Goal: Check status

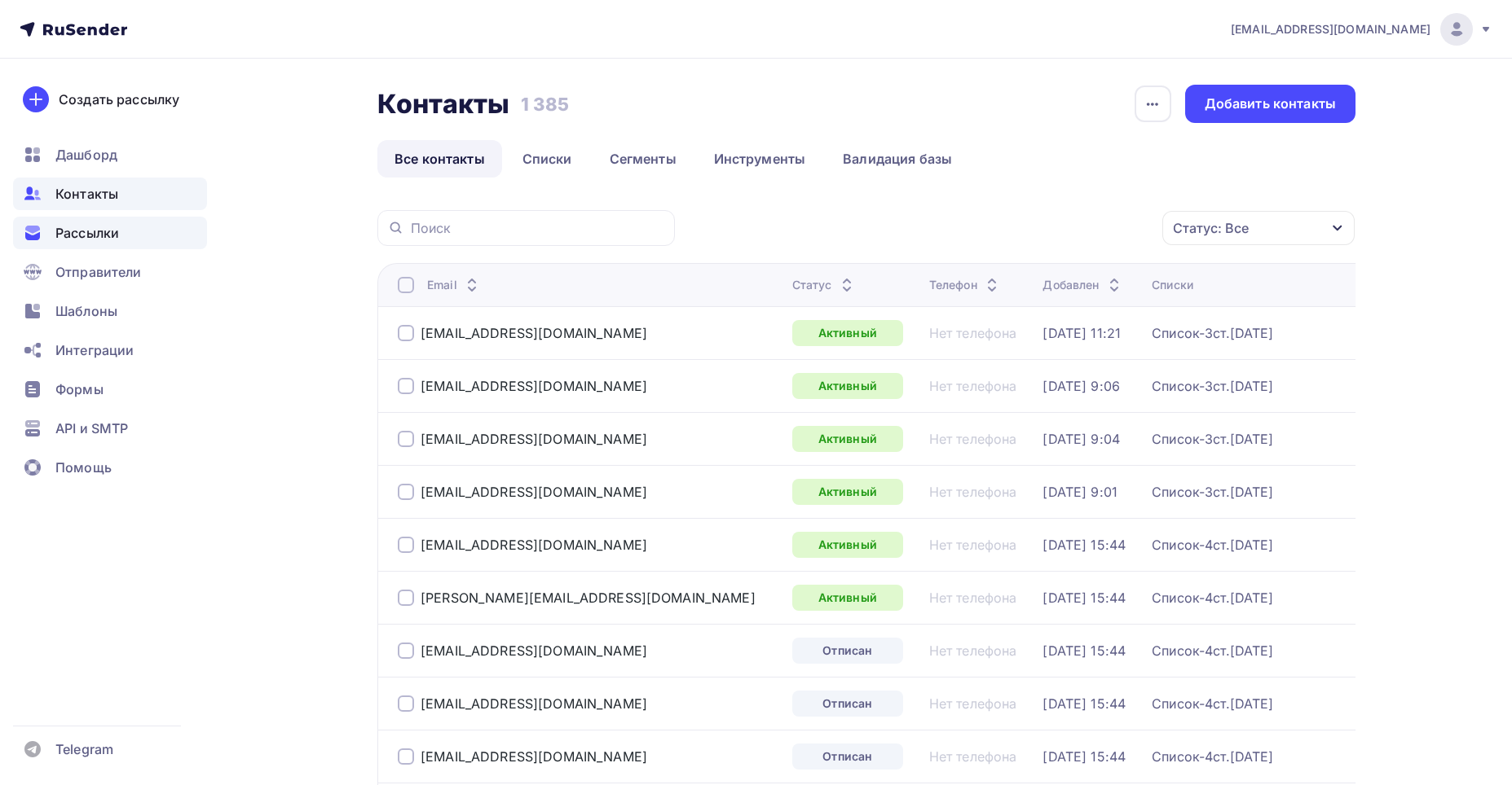
click at [80, 229] on span "Рассылки" at bounding box center [87, 233] width 63 height 20
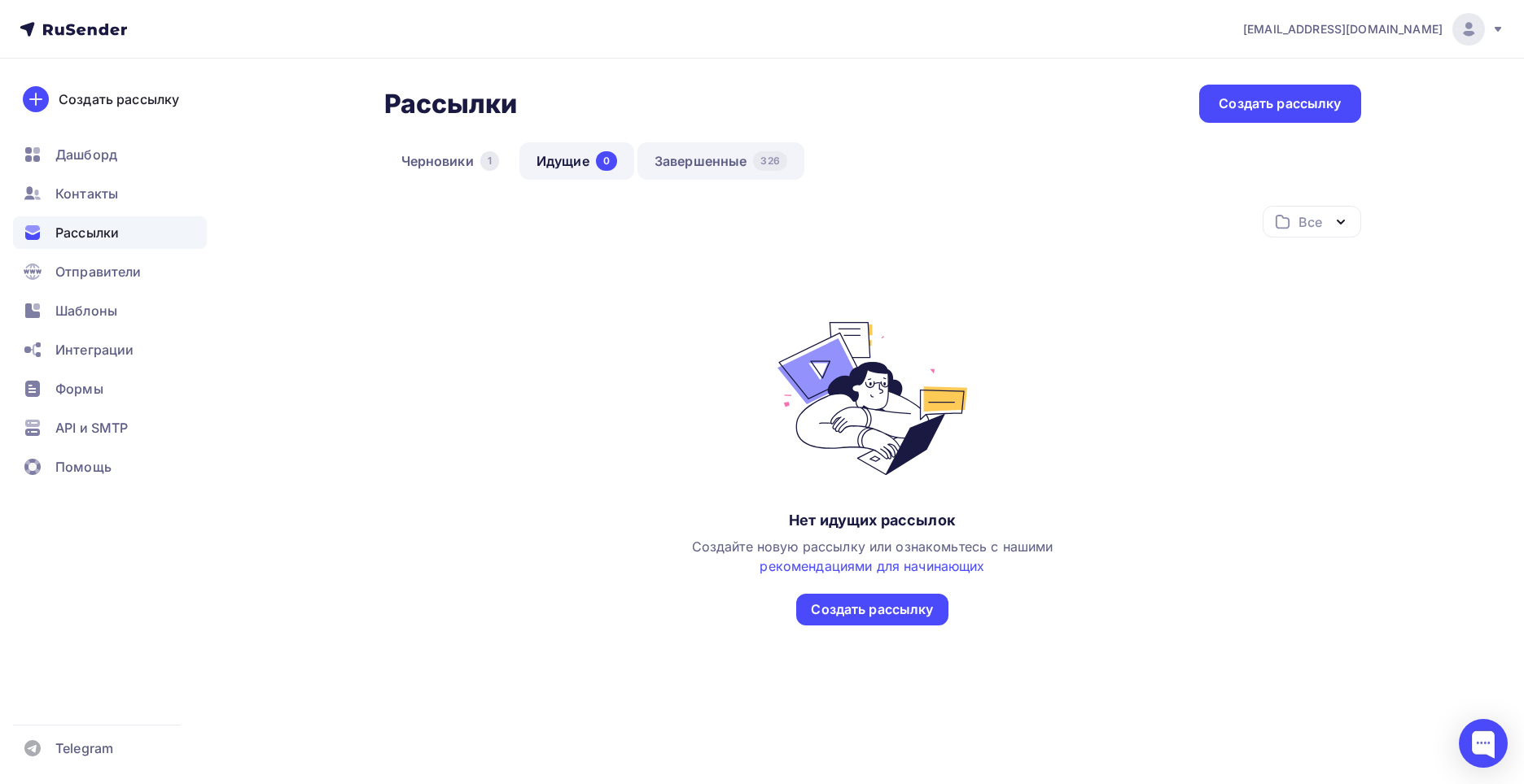
click at [676, 163] on link "Завершенные 326" at bounding box center [720, 161] width 167 height 37
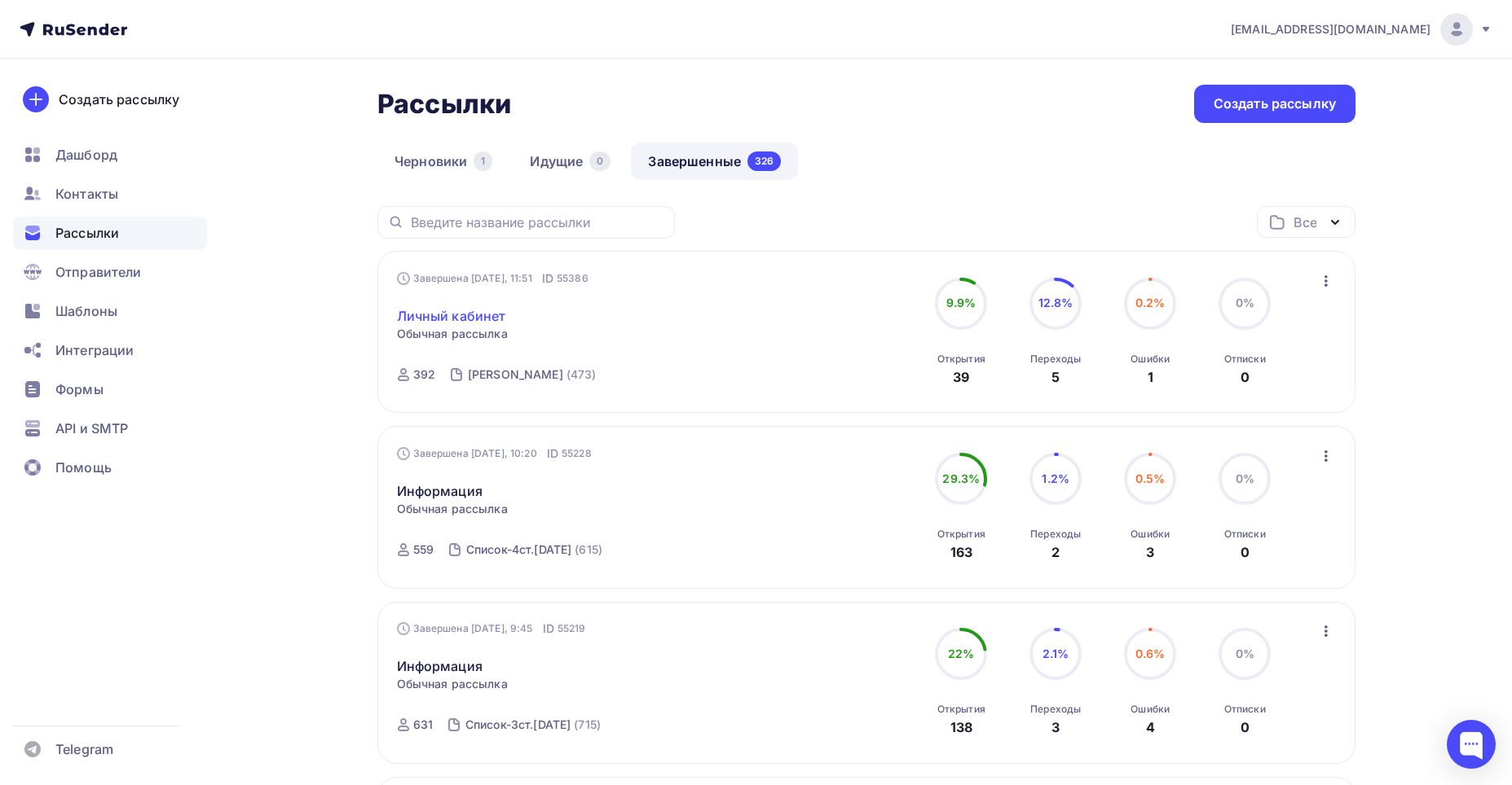
click at [474, 325] on div "Завершена [DATE], 11:51 ID 55386 Личный кабинет Статистика Обзор рассылки Копир…" at bounding box center [582, 332] width 372 height 124
click at [474, 325] on link "Личный кабинет" at bounding box center [451, 316] width 109 height 20
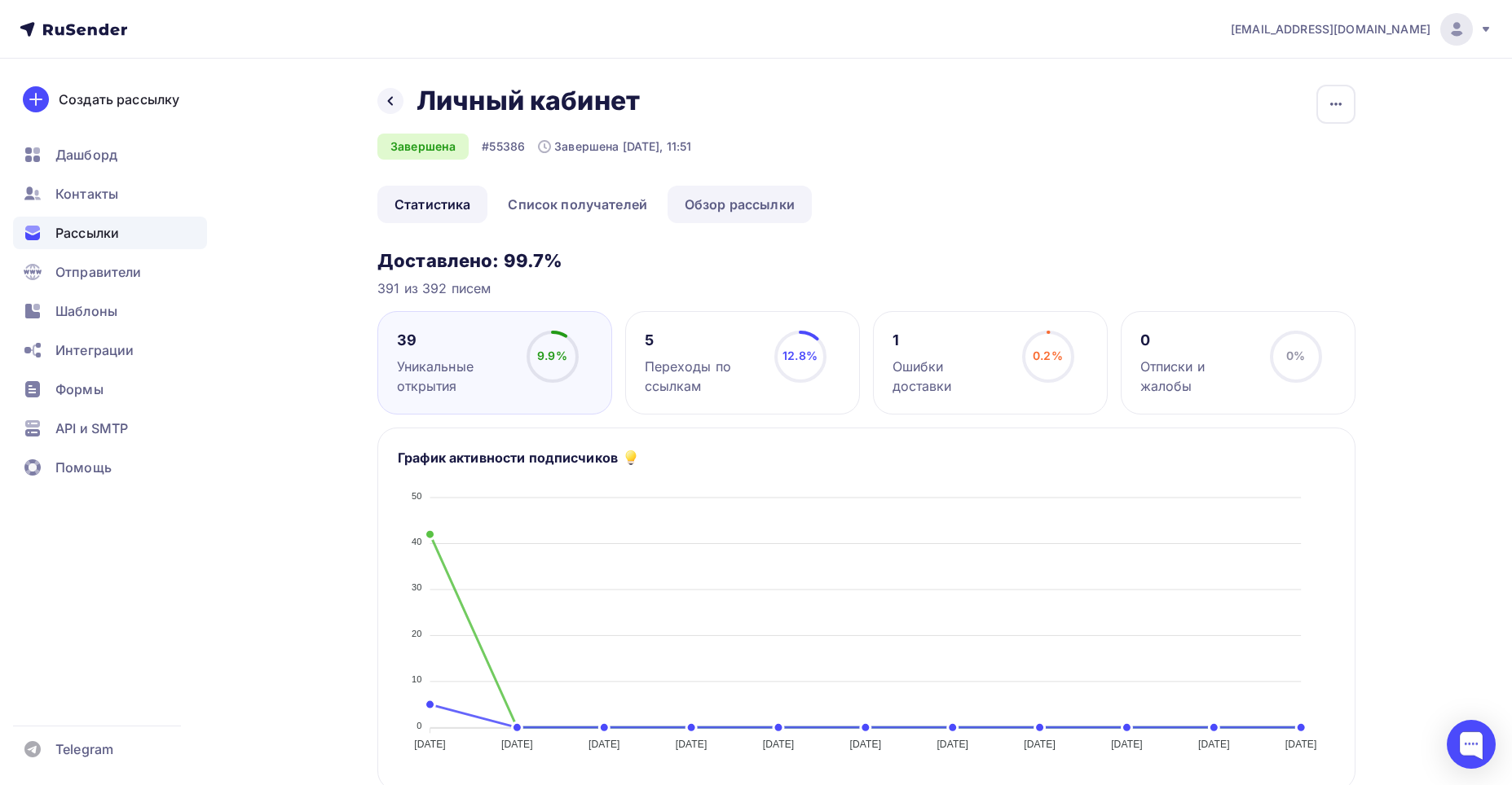
click at [711, 208] on link "Обзор рассылки" at bounding box center [739, 204] width 145 height 37
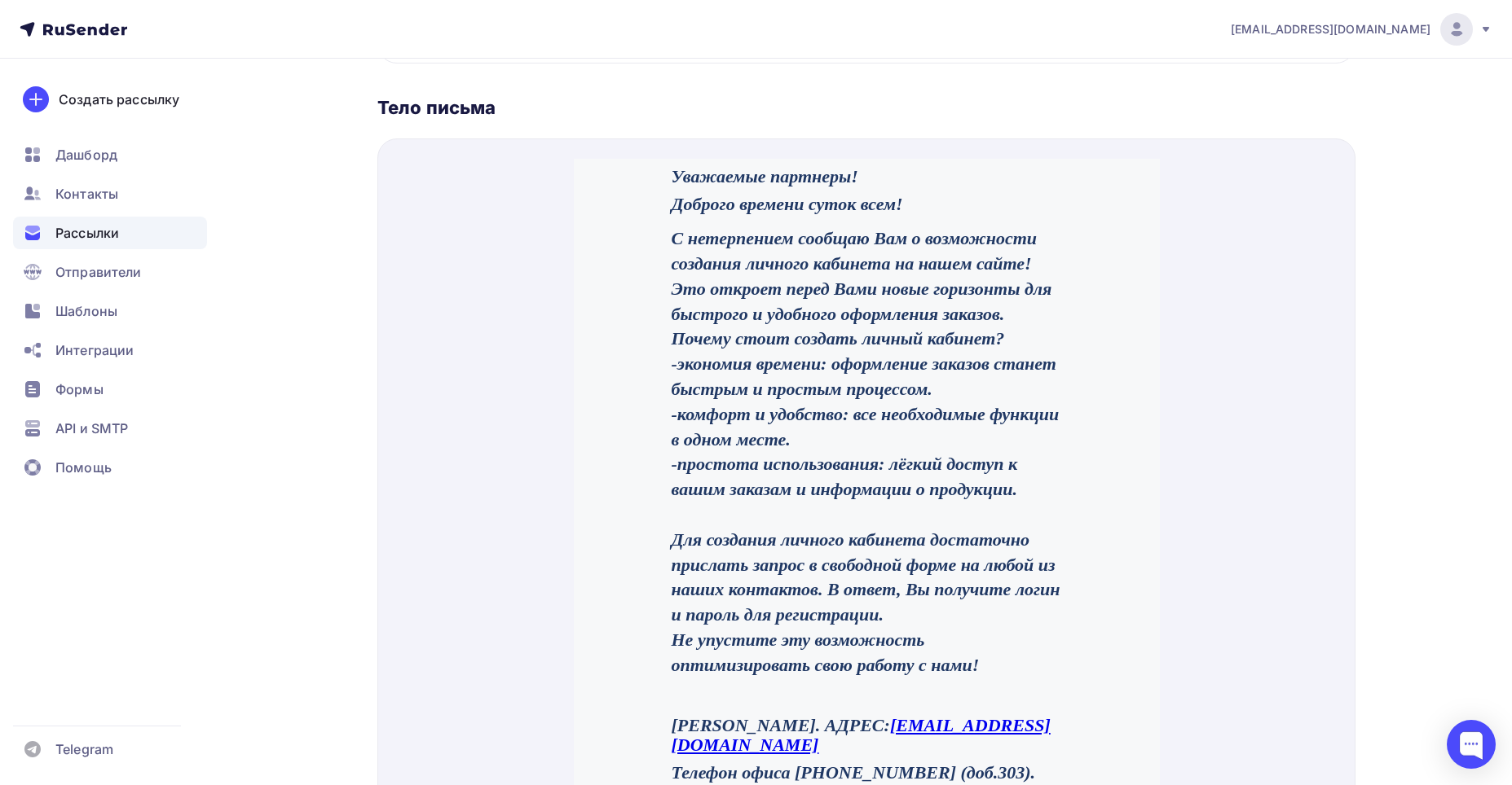
scroll to position [489, 0]
